Goal: Task Accomplishment & Management: Manage account settings

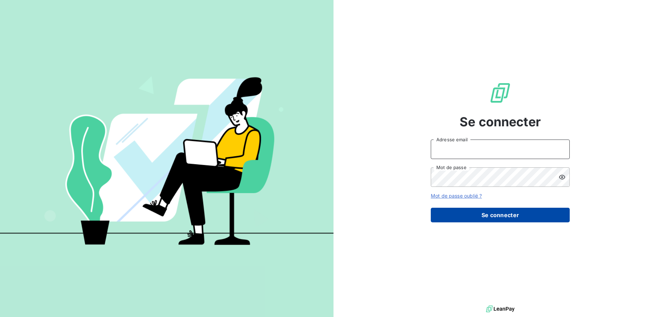
type input "[EMAIL_ADDRESS][DOMAIN_NAME]"
click at [500, 216] on button "Se connecter" at bounding box center [500, 214] width 139 height 15
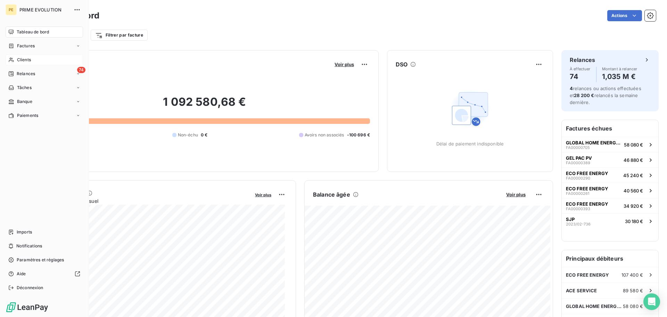
click at [14, 60] on icon at bounding box center [11, 60] width 6 height 6
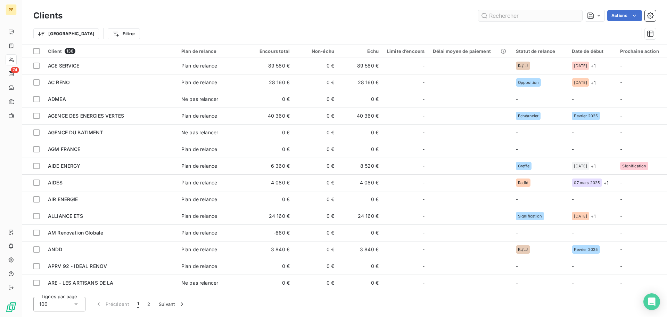
click at [511, 17] on input "text" at bounding box center [530, 15] width 104 height 11
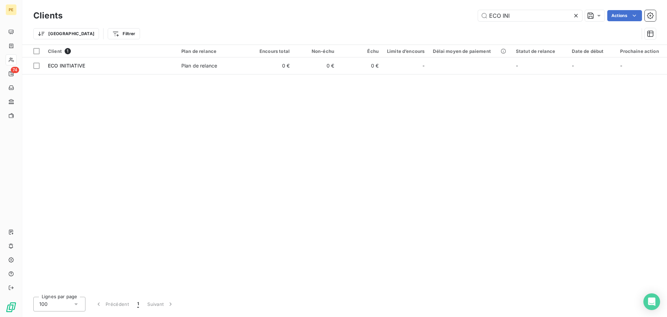
type input "ECO INI"
